Goal: Check status: Check status

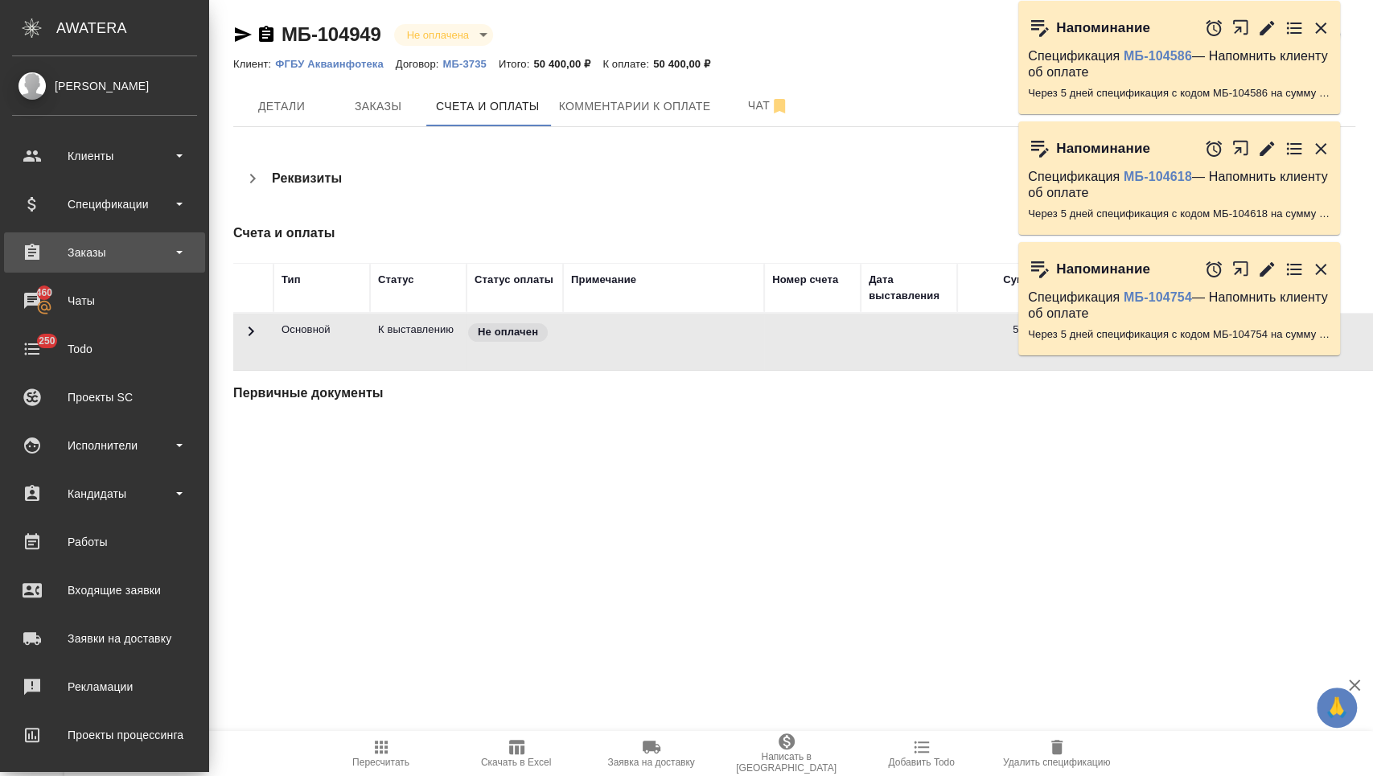
click at [76, 257] on div "Заказы" at bounding box center [104, 252] width 185 height 24
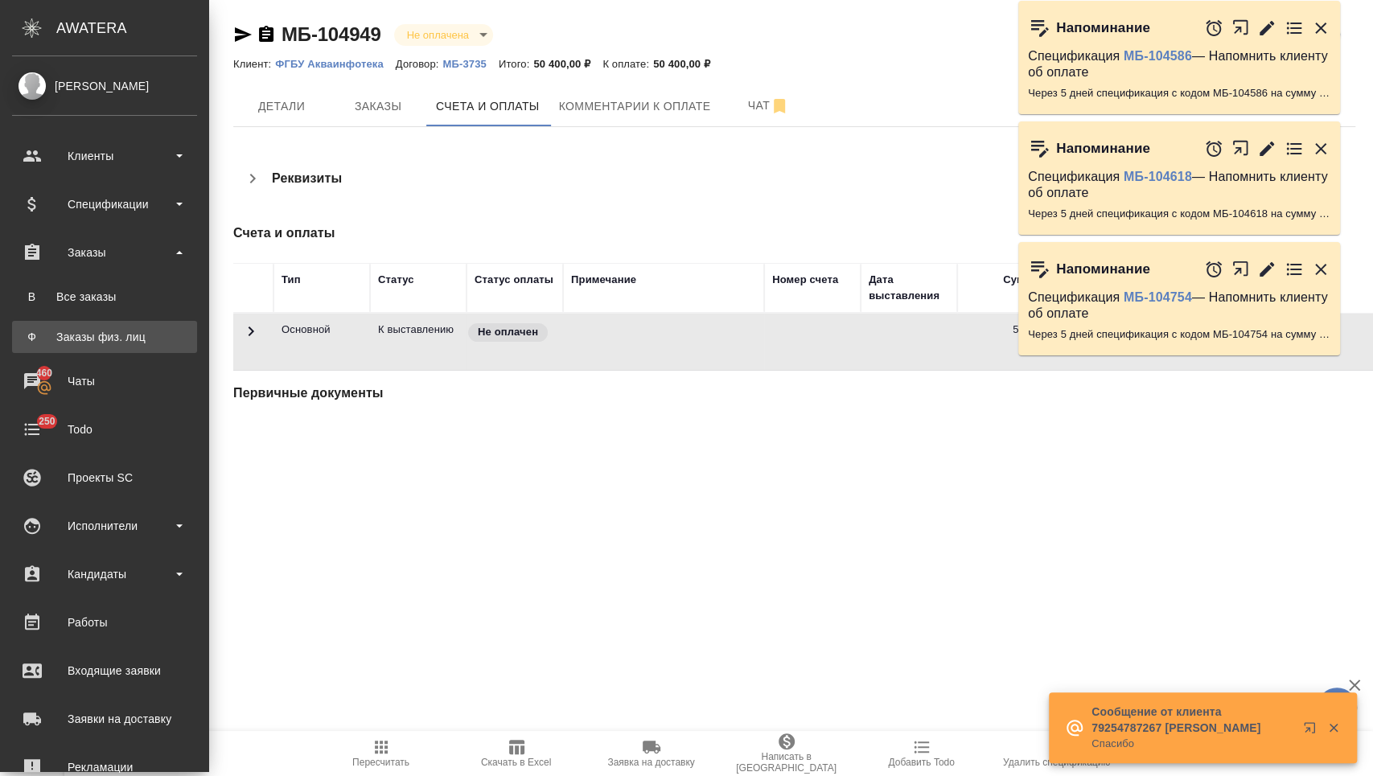
click at [81, 335] on div "Заказы физ. лиц" at bounding box center [104, 337] width 169 height 16
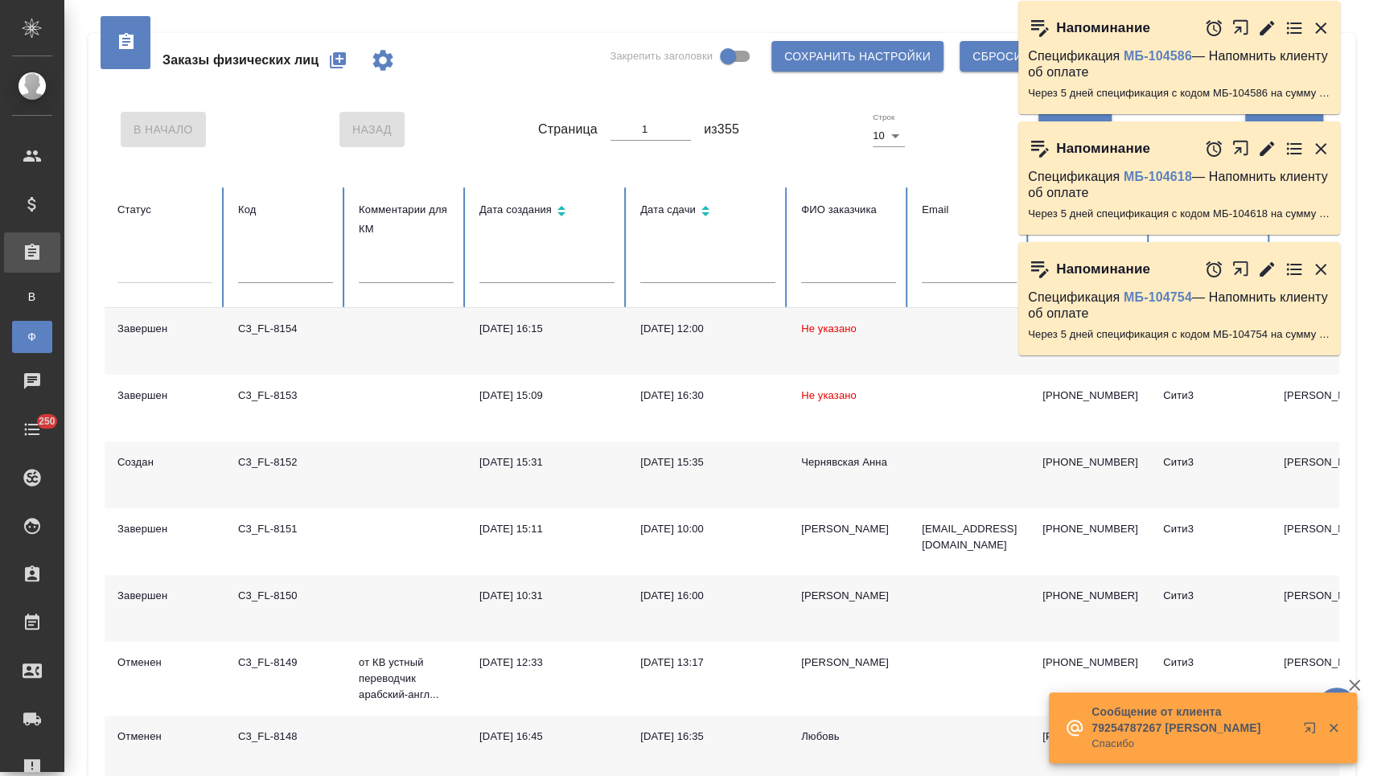
click at [725, 483] on td "[DATE] 15:35" at bounding box center [707, 475] width 161 height 67
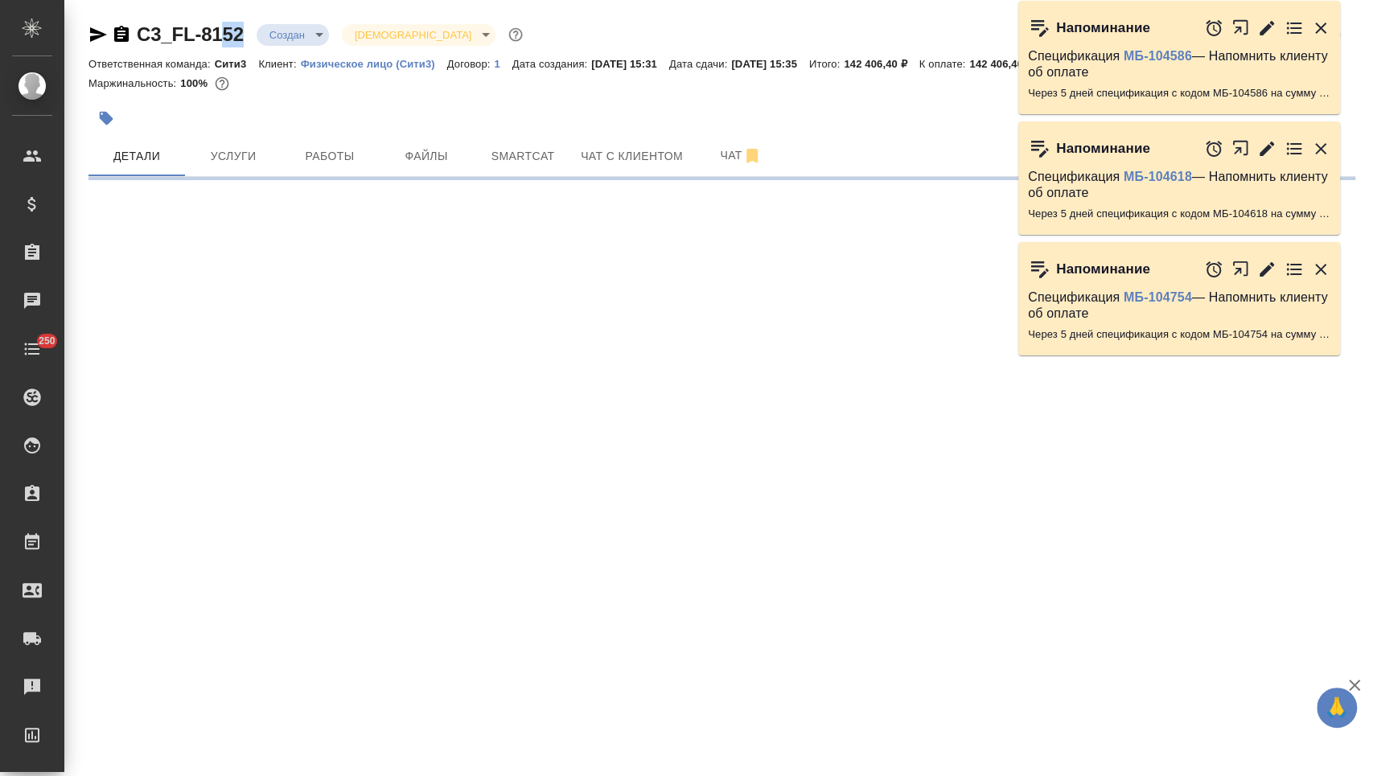
select select "RU"
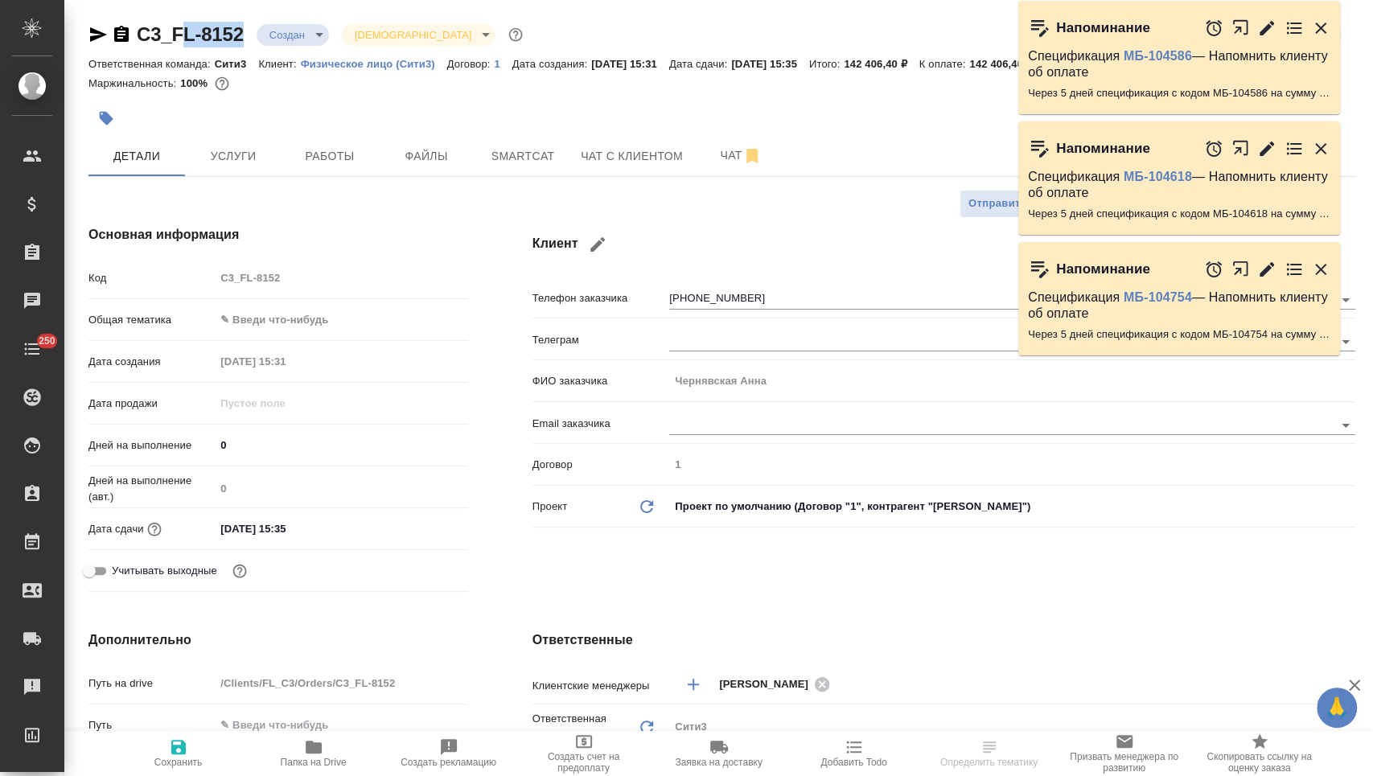
type textarea "x"
drag, startPoint x: 245, startPoint y: 31, endPoint x: 129, endPoint y: 32, distance: 116.6
click at [129, 32] on div "C3_FL-8152 Создан new [DEMOGRAPHIC_DATA] holyTrinity" at bounding box center [307, 35] width 438 height 26
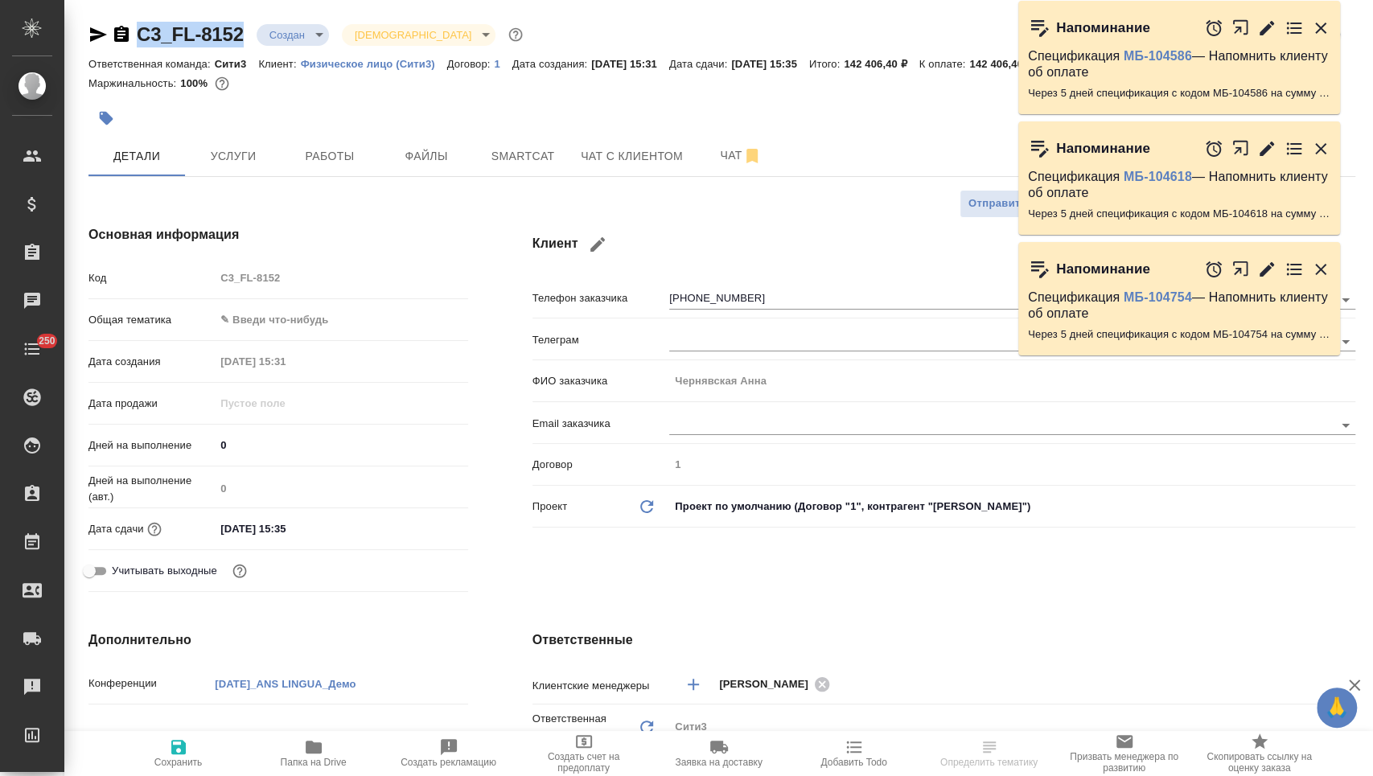
copy link "C3_FL-8152"
type textarea "x"
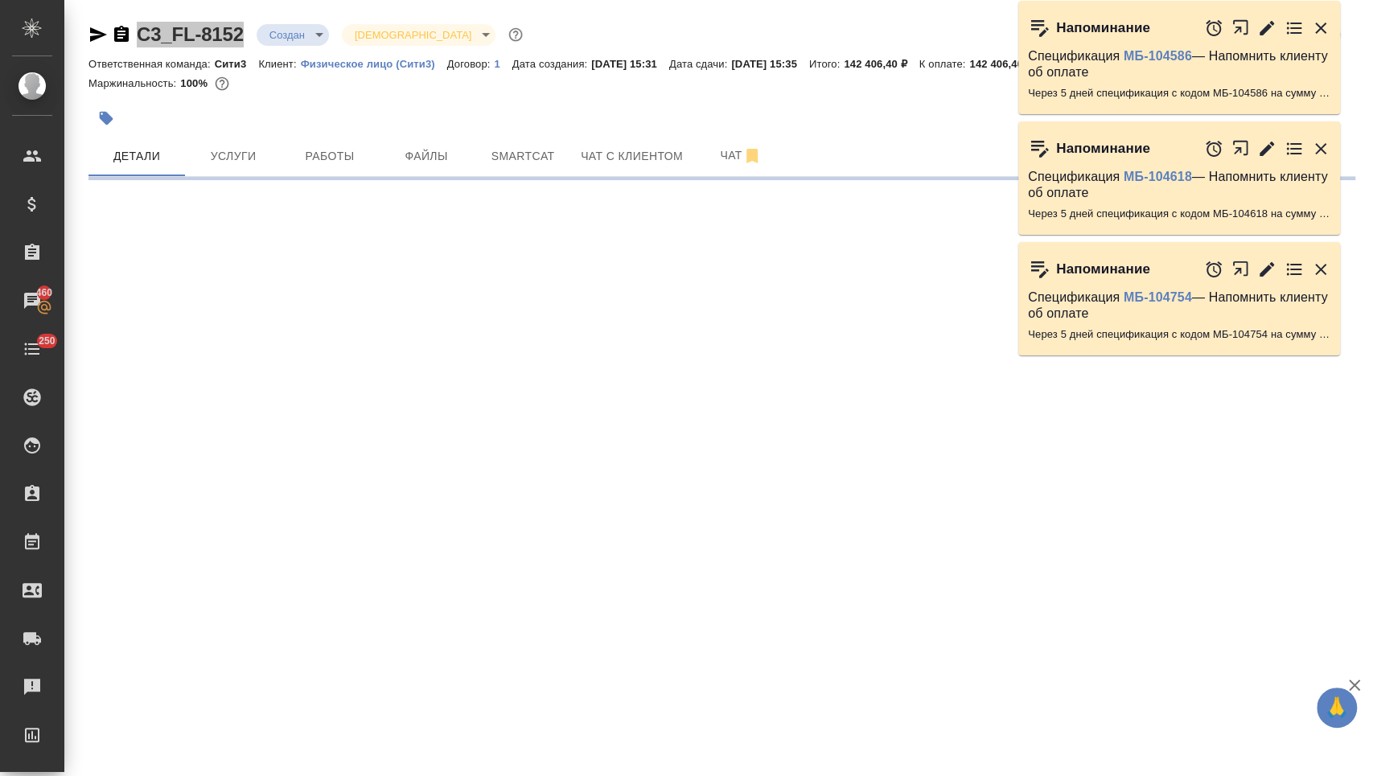
select select "RU"
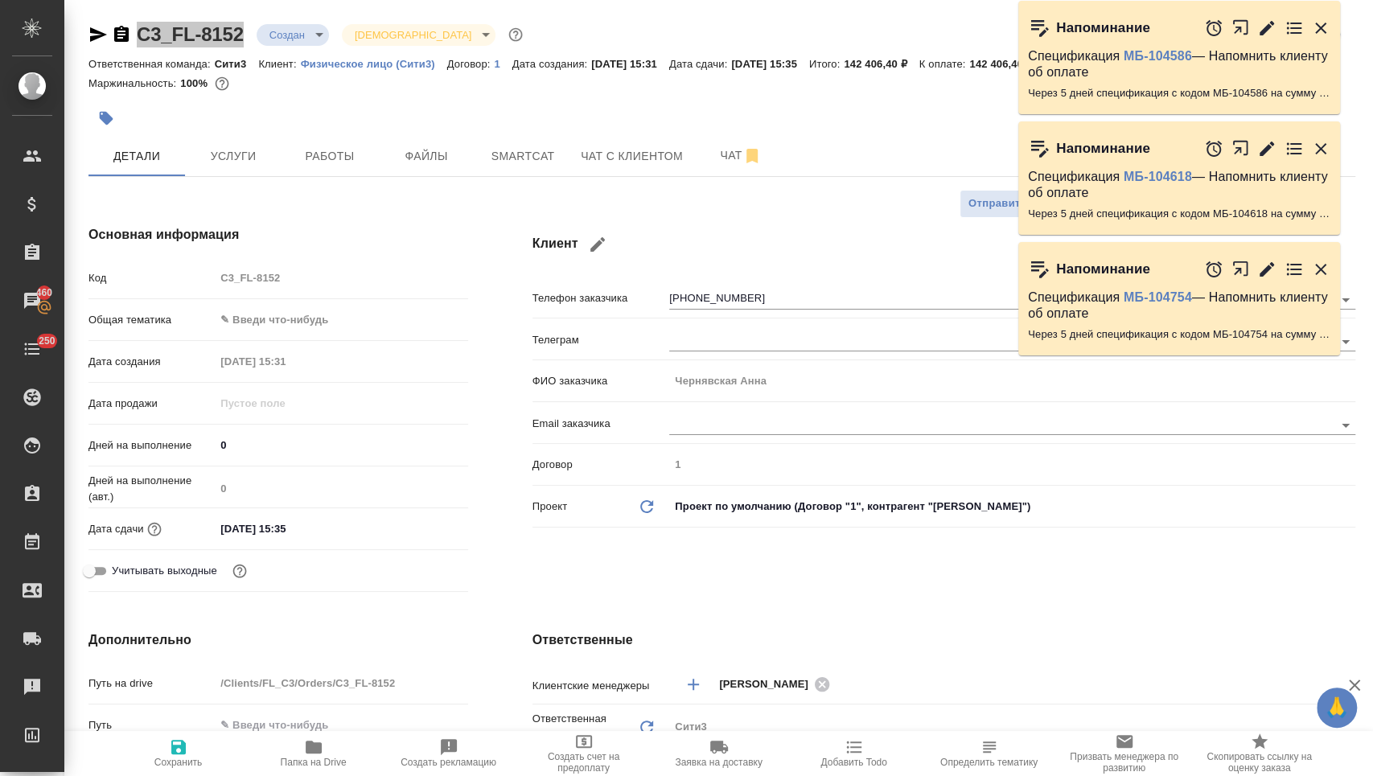
type textarea "x"
